Goal: Task Accomplishment & Management: Complete application form

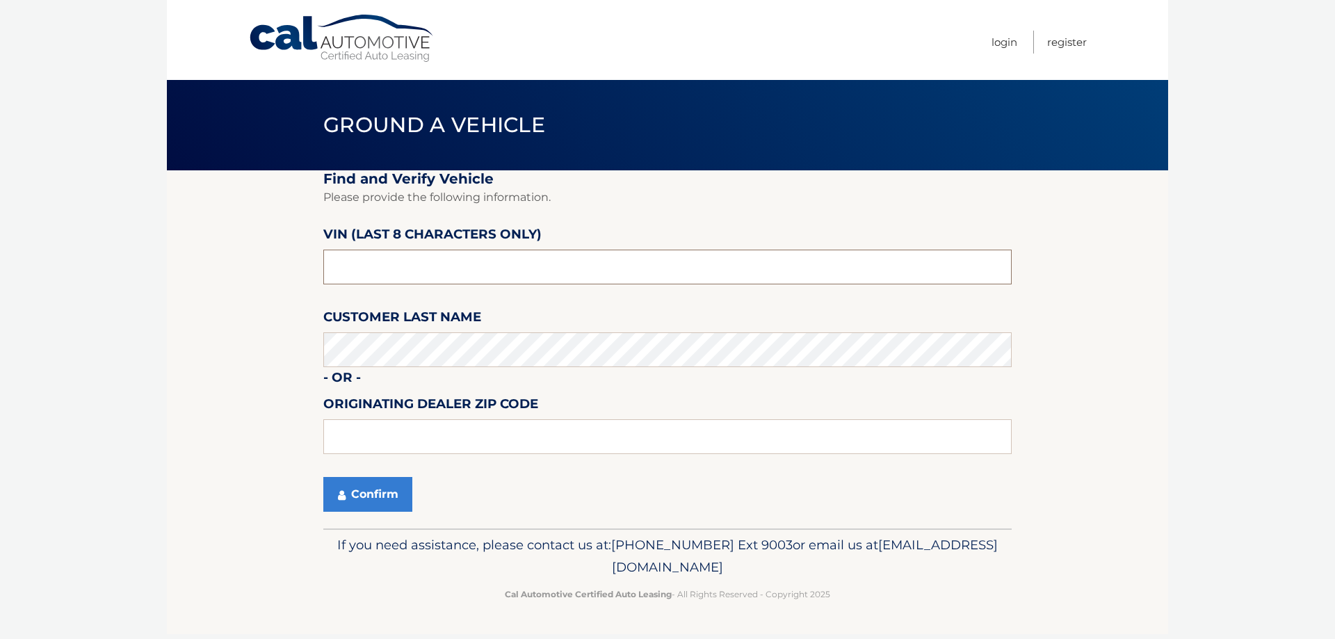
click at [555, 255] on input "text" at bounding box center [667, 267] width 688 height 35
type input "5*******"
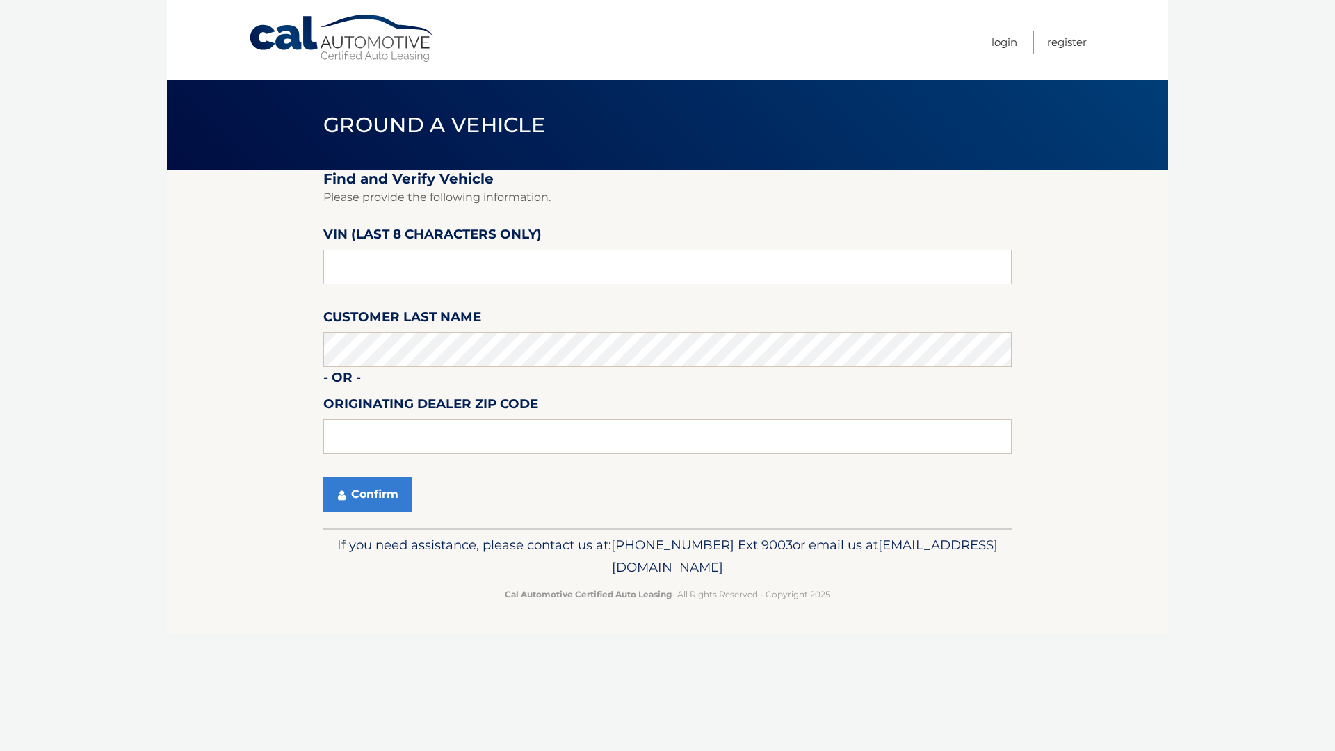
click at [695, 152] on header "Ground a Vehicle" at bounding box center [667, 125] width 688 height 90
click at [644, 183] on fieldset "Find and Verify Vehicle Please provide the following information. VIN (last 8 c…" at bounding box center [667, 349] width 688 height 358
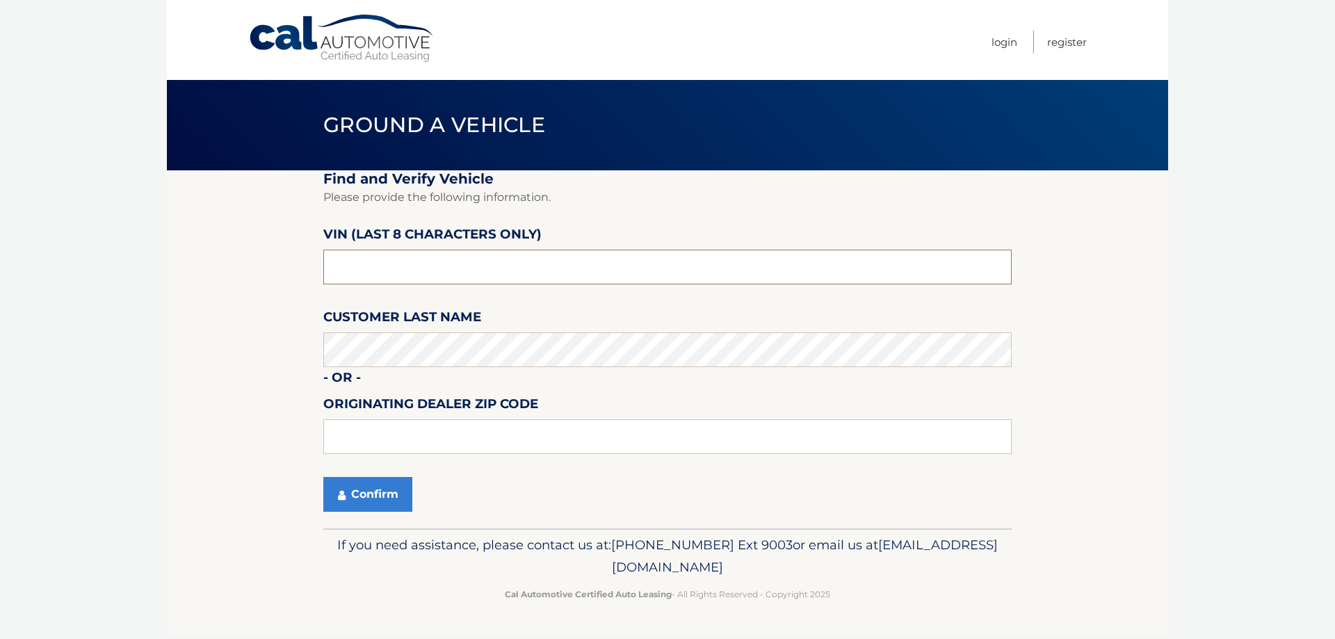
click at [583, 261] on input "text" at bounding box center [667, 267] width 688 height 35
type input "ph167204"
click at [360, 487] on button "Confirm" at bounding box center [367, 494] width 89 height 35
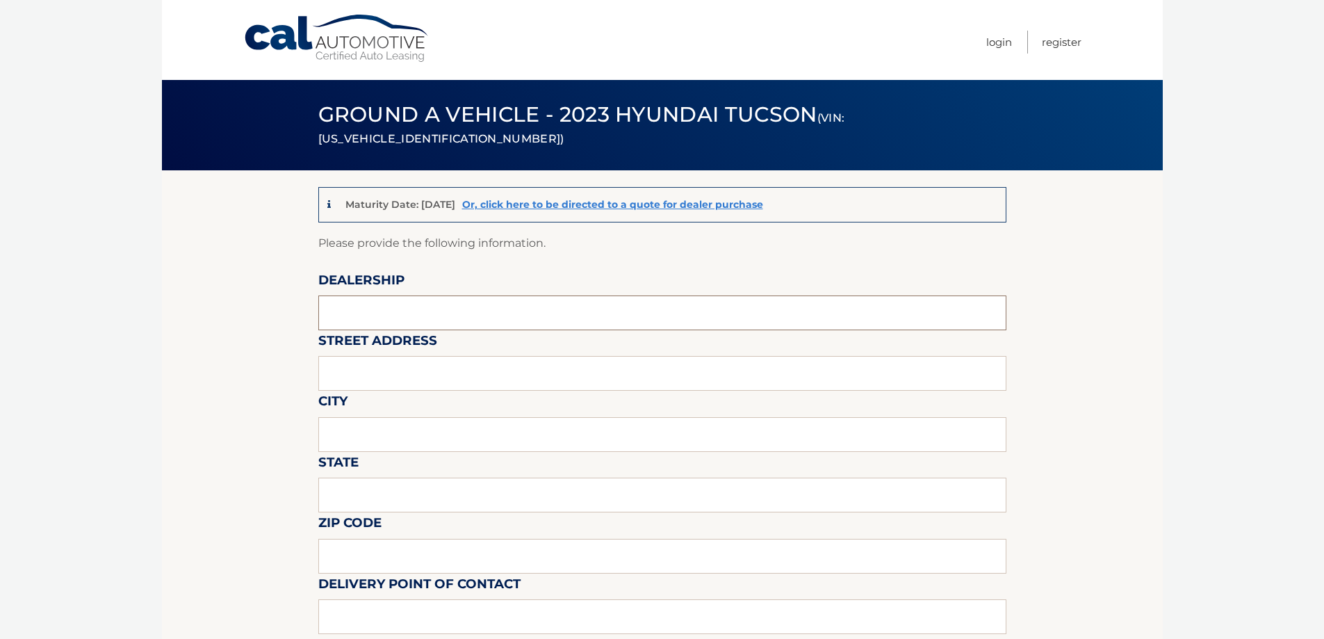
click at [398, 316] on input "text" at bounding box center [662, 312] width 688 height 35
type input "Centereach Hyundai"
type input "1815 [GEOGRAPHIC_DATA]"
type input "centereach"
type input "ny"
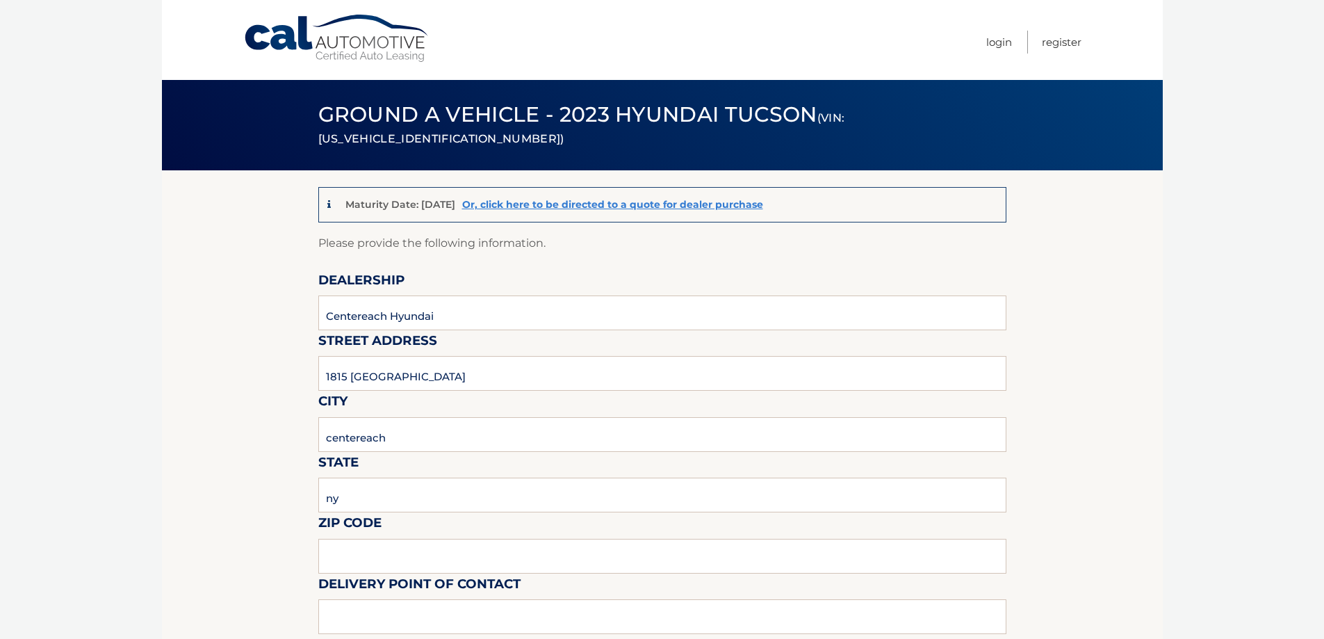
type input "11720"
type input "[PERSON_NAME]"
type input "6319870233"
type input "[EMAIL_ADDRESS][DOMAIN_NAME]"
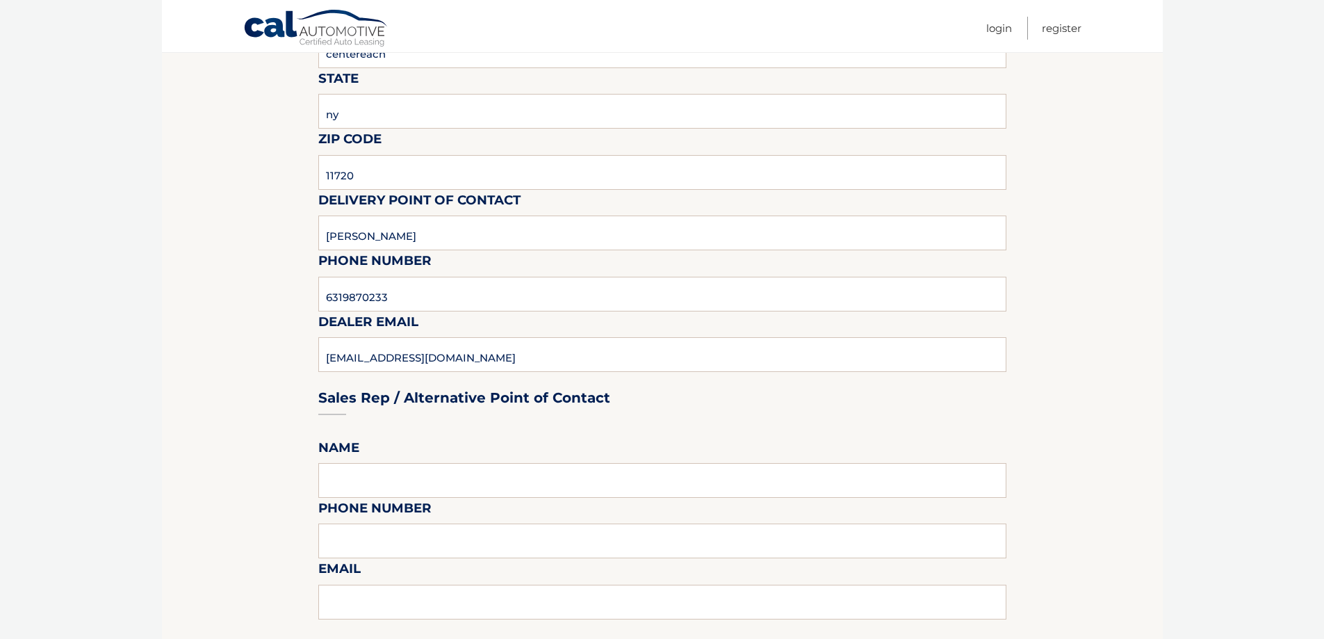
scroll to position [417, 0]
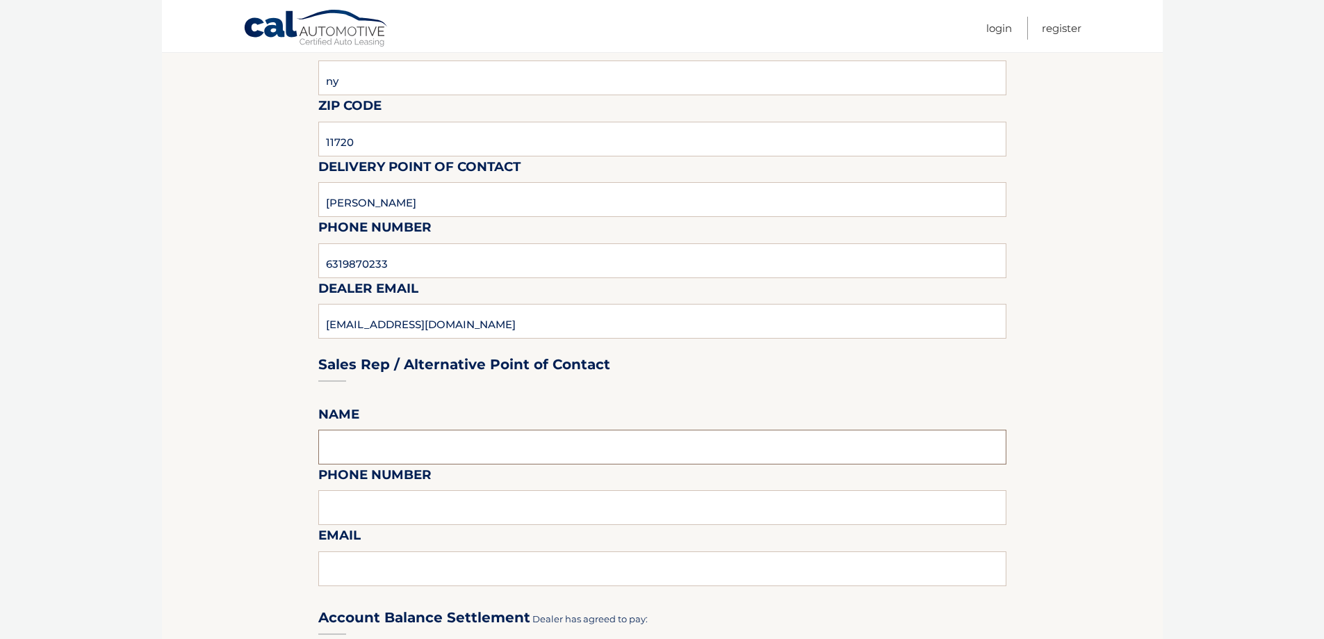
click at [415, 439] on input "text" at bounding box center [662, 447] width 688 height 35
type input "[PERSON_NAME]"
type input "6319870233"
type input "[EMAIL_ADDRESS][DOMAIN_NAME]"
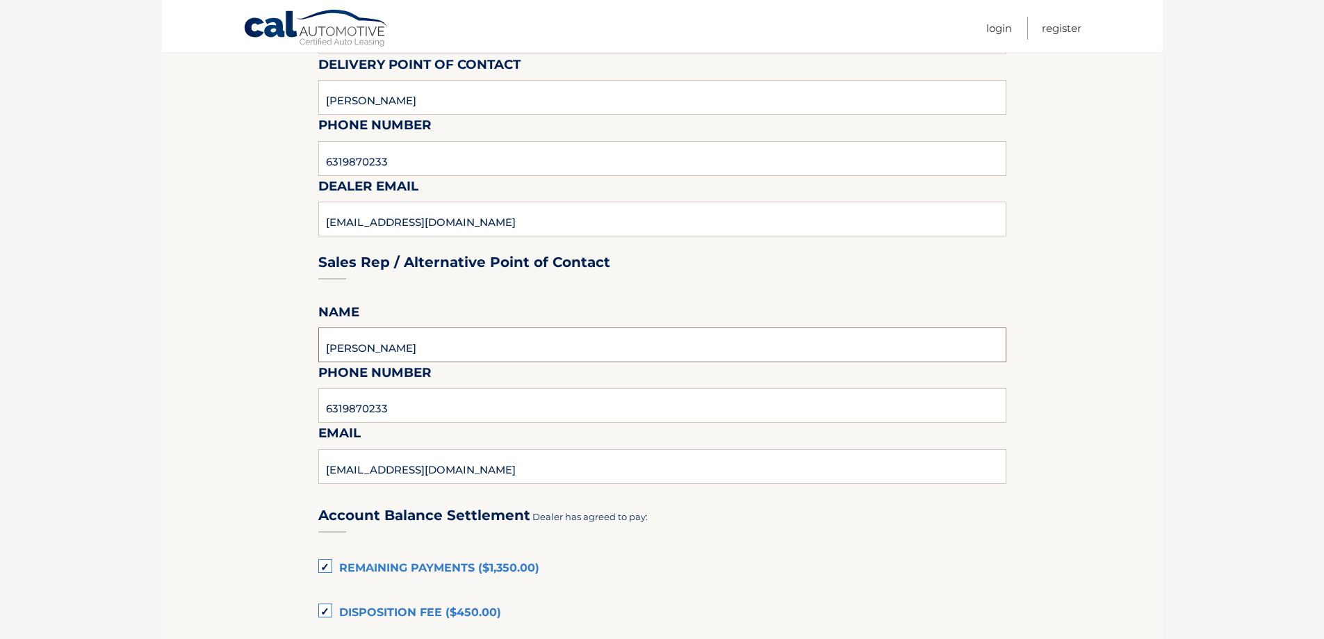
scroll to position [695, 0]
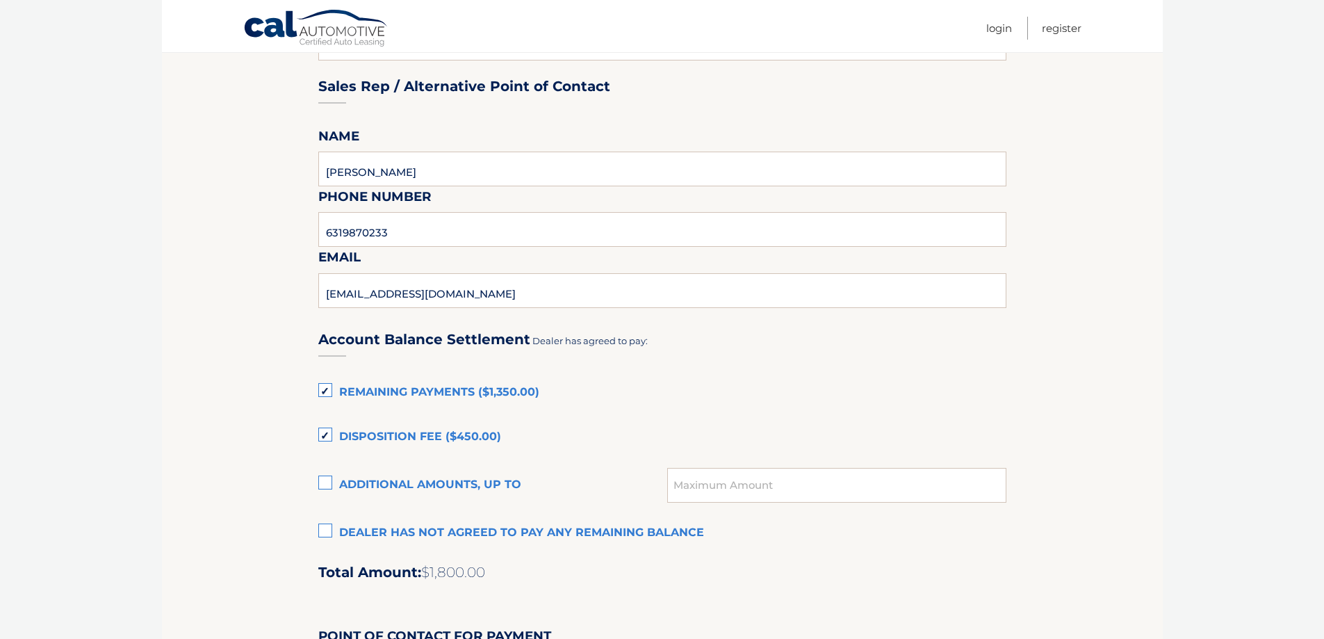
click at [327, 391] on label "Remaining Payments ($1,350.00)" at bounding box center [662, 393] width 688 height 28
click at [0, 0] on input "Remaining Payments ($1,350.00)" at bounding box center [0, 0] width 0 height 0
click at [322, 436] on label "Disposition Fee ($450.00)" at bounding box center [662, 437] width 688 height 28
click at [0, 0] on input "Disposition Fee ($450.00)" at bounding box center [0, 0] width 0 height 0
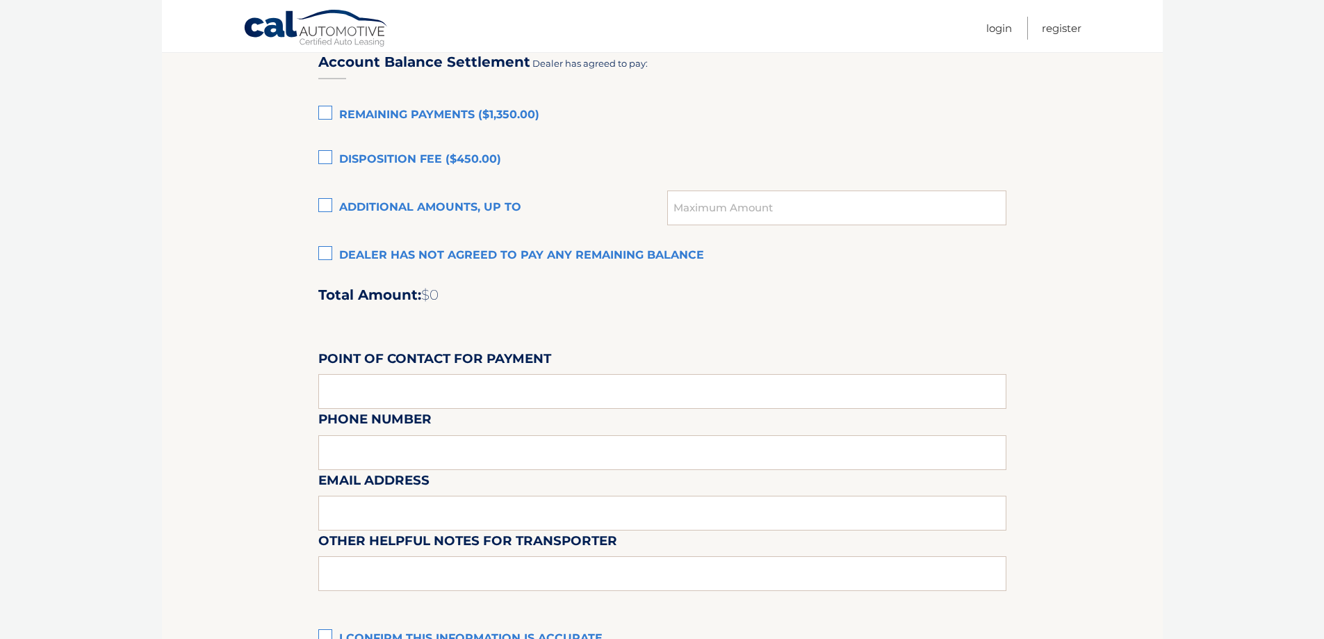
scroll to position [973, 0]
click at [407, 388] on input "text" at bounding box center [662, 390] width 688 height 35
type input "[PERSON_NAME]"
type input "hareche=mak"
drag, startPoint x: 405, startPoint y: 458, endPoint x: 343, endPoint y: 459, distance: 61.9
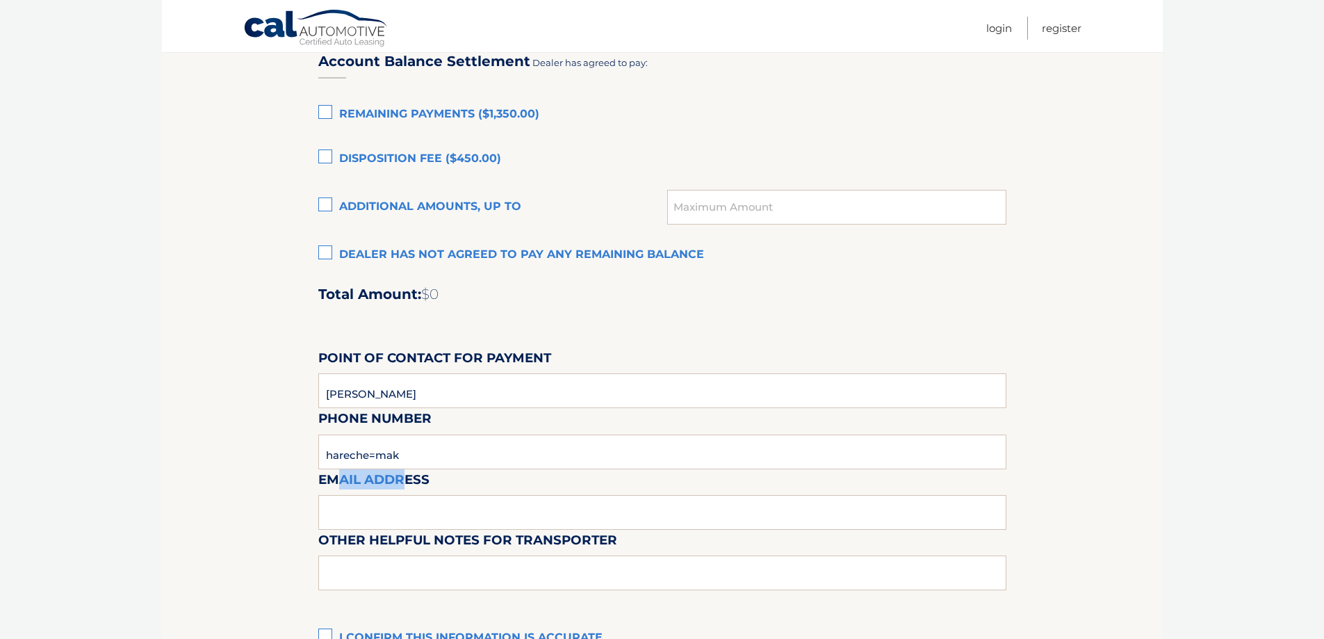
click at [343, 459] on div "Email Address" at bounding box center [662, 438] width 688 height 60
click at [347, 455] on div "Email Address" at bounding box center [662, 438] width 688 height 60
click at [355, 450] on div "Email Address" at bounding box center [662, 438] width 688 height 60
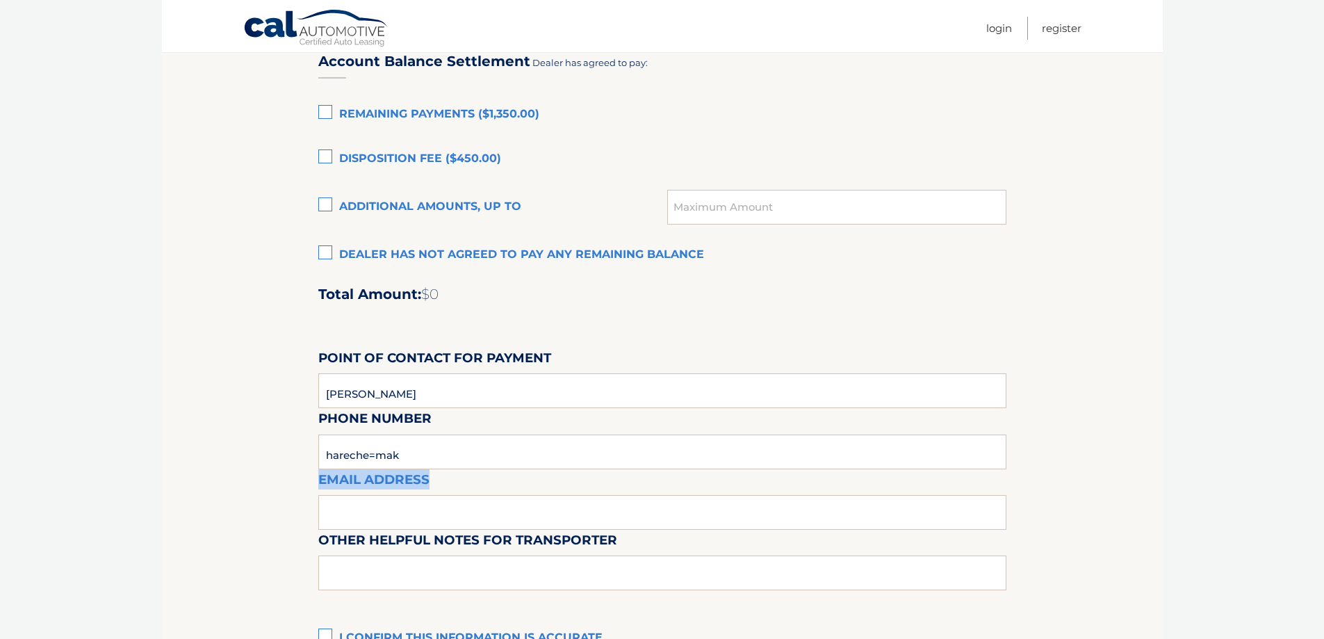
click at [355, 442] on div "Email Address" at bounding box center [662, 438] width 688 height 60
click at [390, 444] on div "Email Address" at bounding box center [662, 438] width 688 height 60
click at [401, 400] on input "[PERSON_NAME]" at bounding box center [662, 390] width 688 height 35
type input "[PERSON_NAME]"
click at [422, 457] on div "Email Address" at bounding box center [662, 438] width 688 height 60
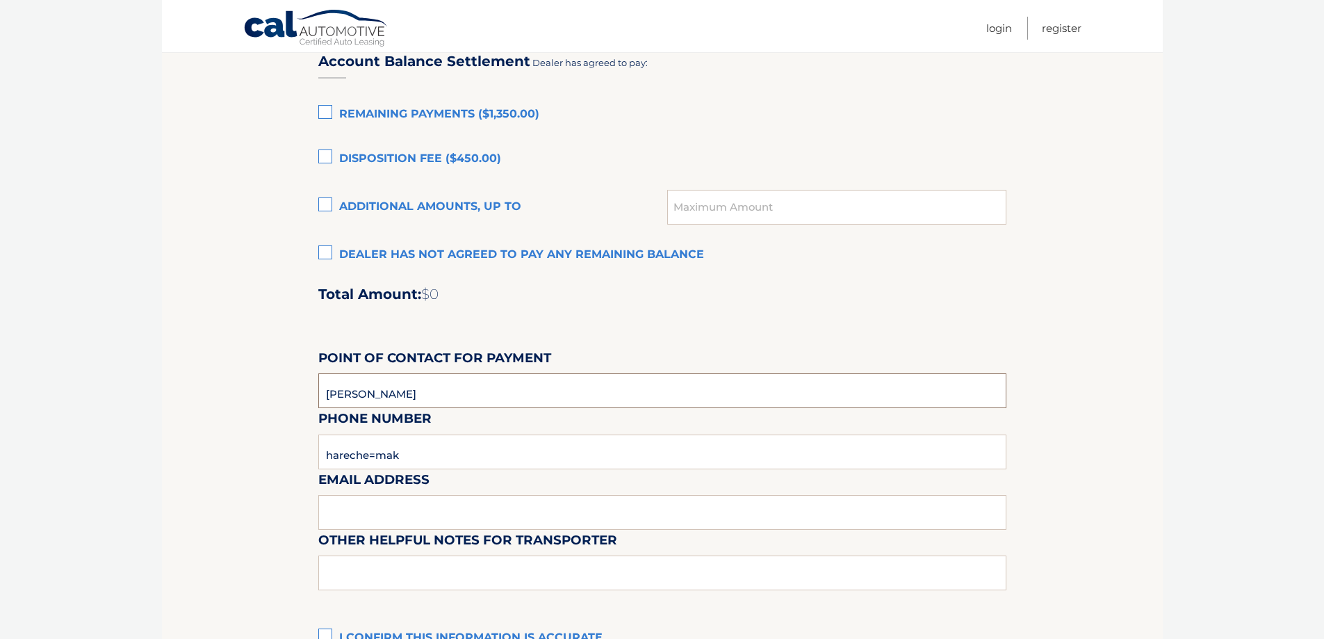
click at [430, 396] on input "[PERSON_NAME]" at bounding box center [662, 390] width 688 height 35
type input "6313619103"
click at [438, 509] on input "text" at bounding box center [662, 512] width 688 height 35
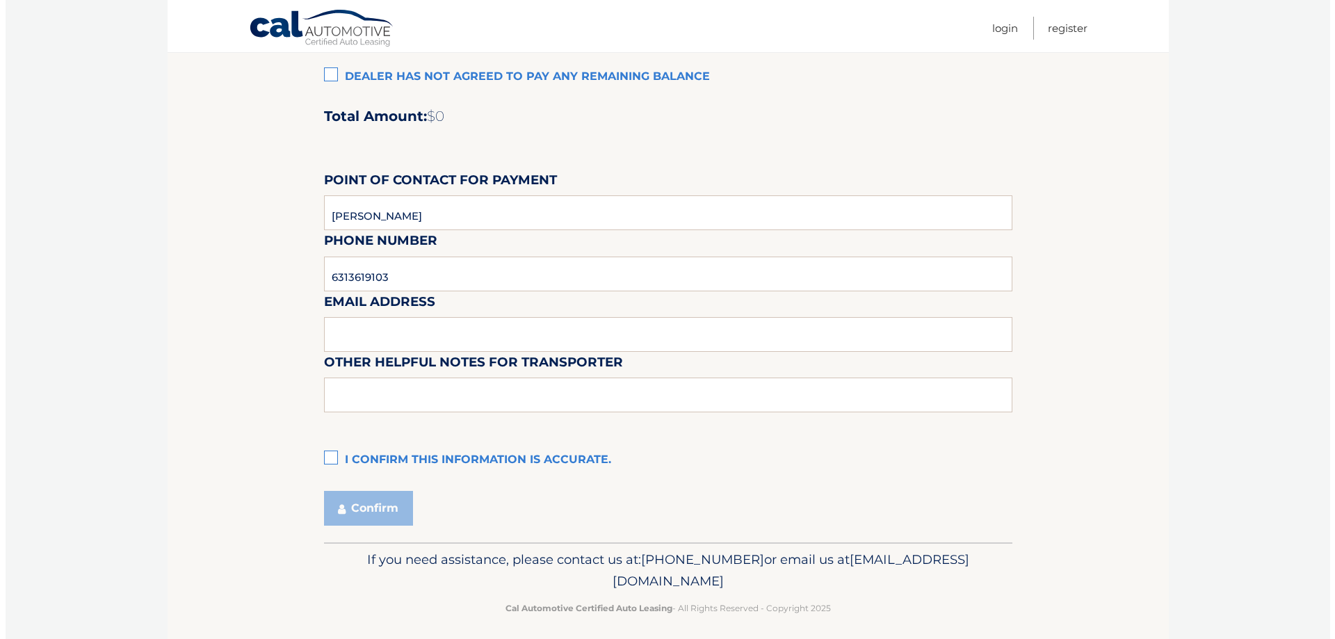
scroll to position [1160, 0]
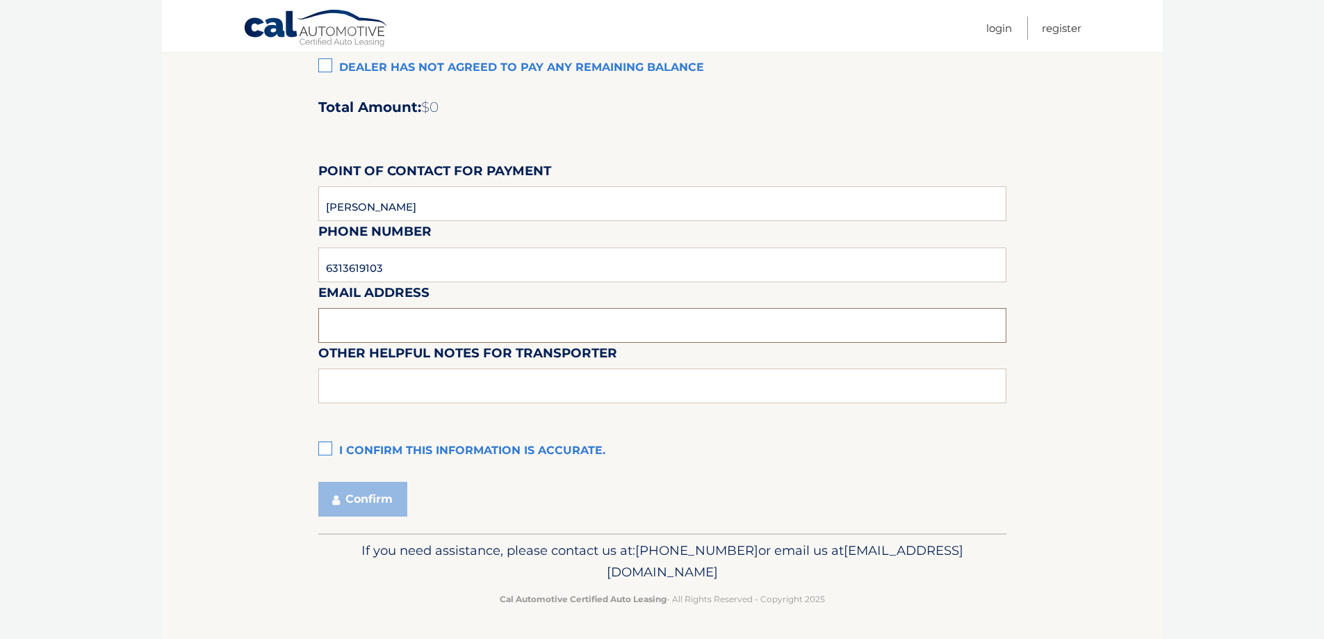
click at [462, 326] on input "text" at bounding box center [662, 325] width 688 height 35
type input "[EMAIL_ADDRESS][DOMAIN_NAME]"
click at [323, 453] on label "I confirm this information is accurate." at bounding box center [662, 451] width 688 height 28
click at [0, 0] on input "I confirm this information is accurate." at bounding box center [0, 0] width 0 height 0
click at [355, 501] on button "Confirm" at bounding box center [362, 499] width 89 height 35
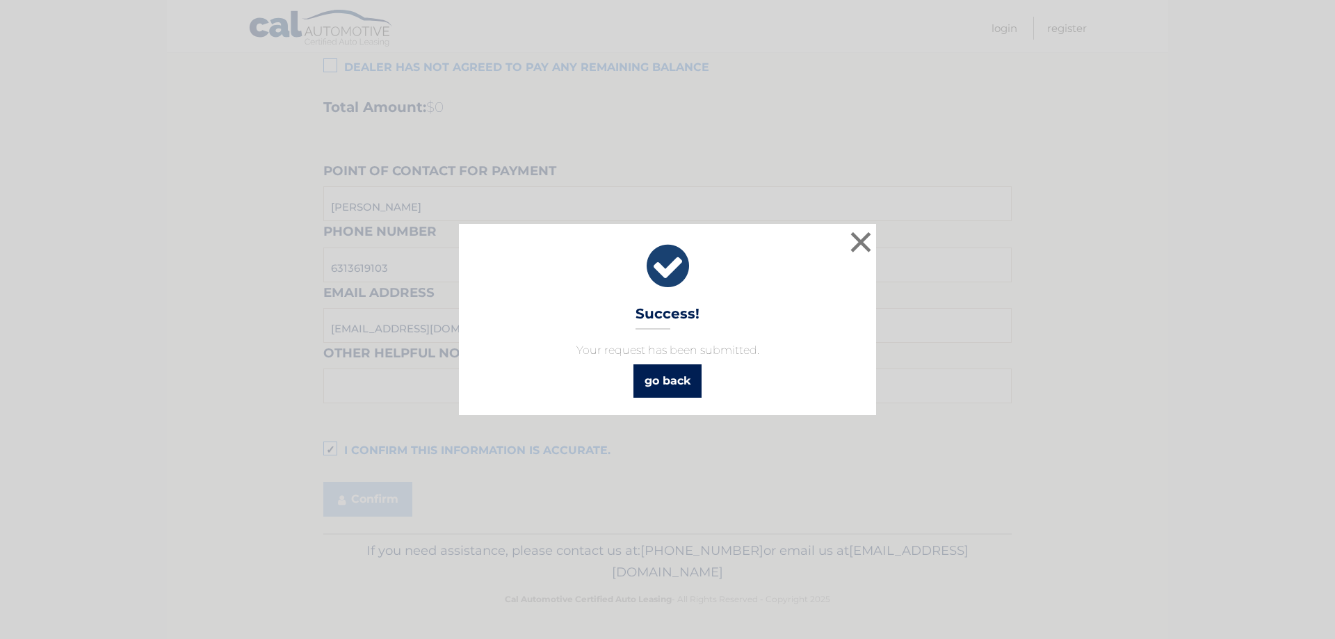
click at [685, 384] on link "go back" at bounding box center [667, 380] width 68 height 33
